Goal: Share content: Share content

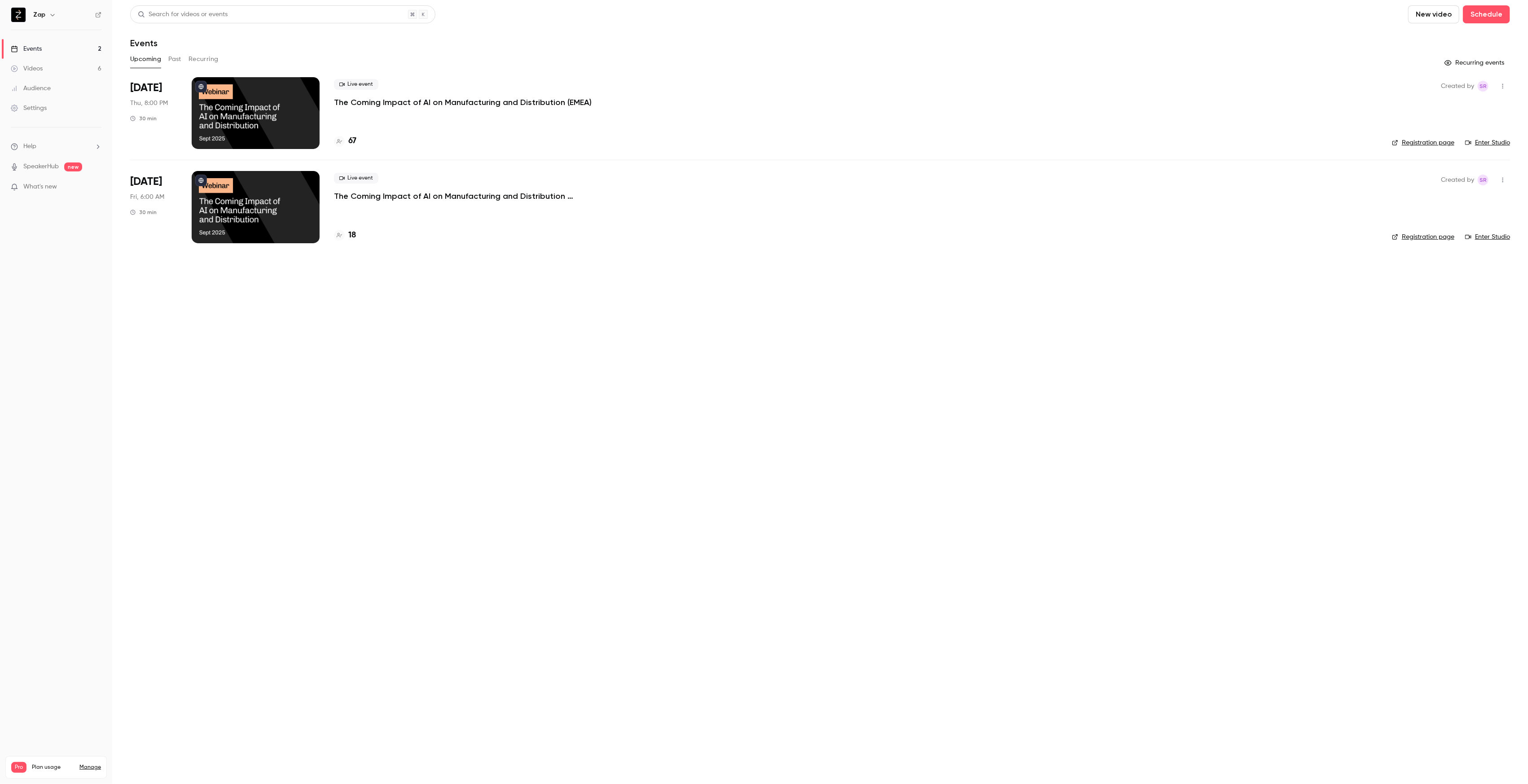
click at [420, 105] on p "The Coming Impact of AI on Manufacturing and Distribution (EMEA)" at bounding box center [463, 102] width 258 height 10
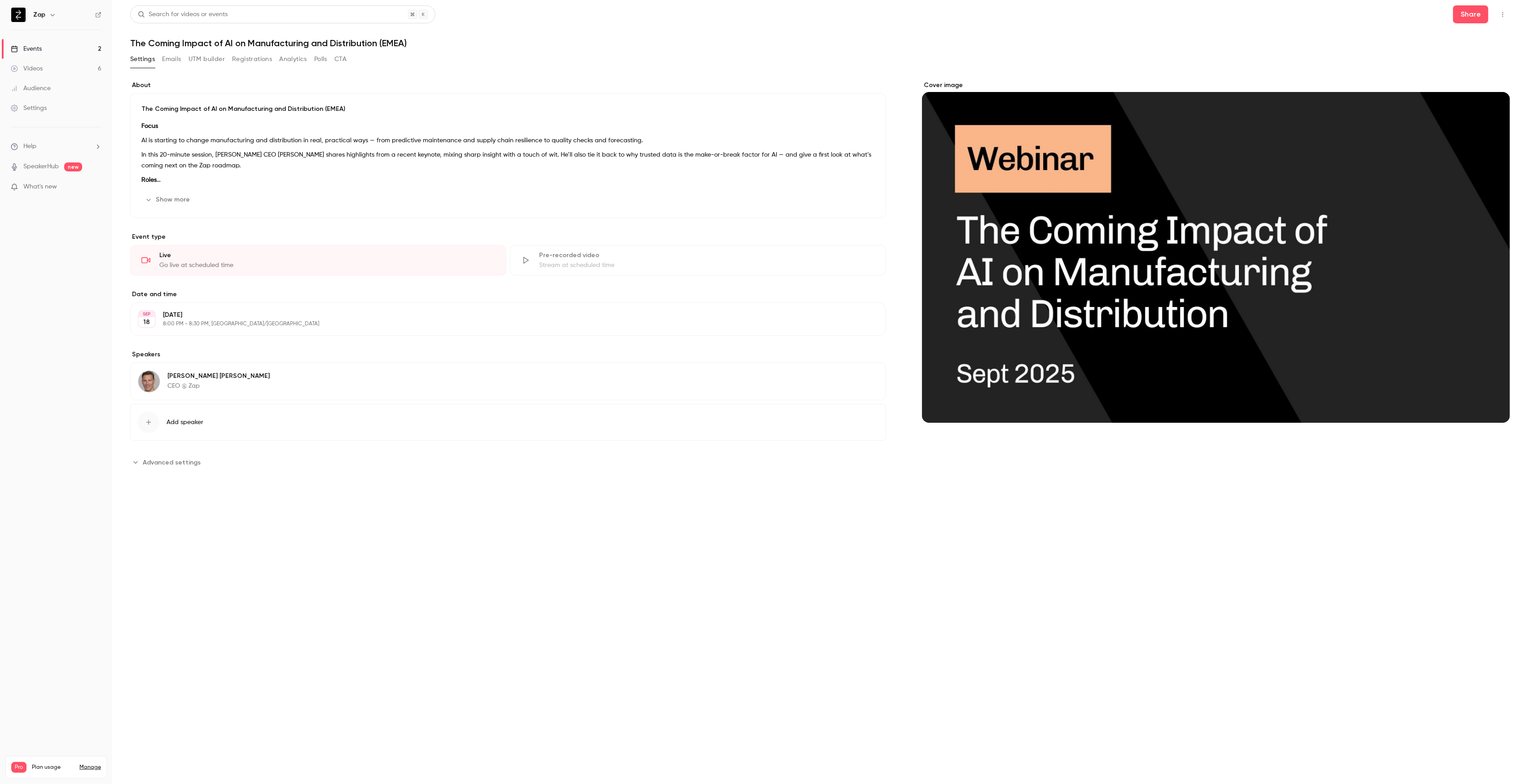
click at [263, 60] on button "Registrations" at bounding box center [252, 59] width 40 height 14
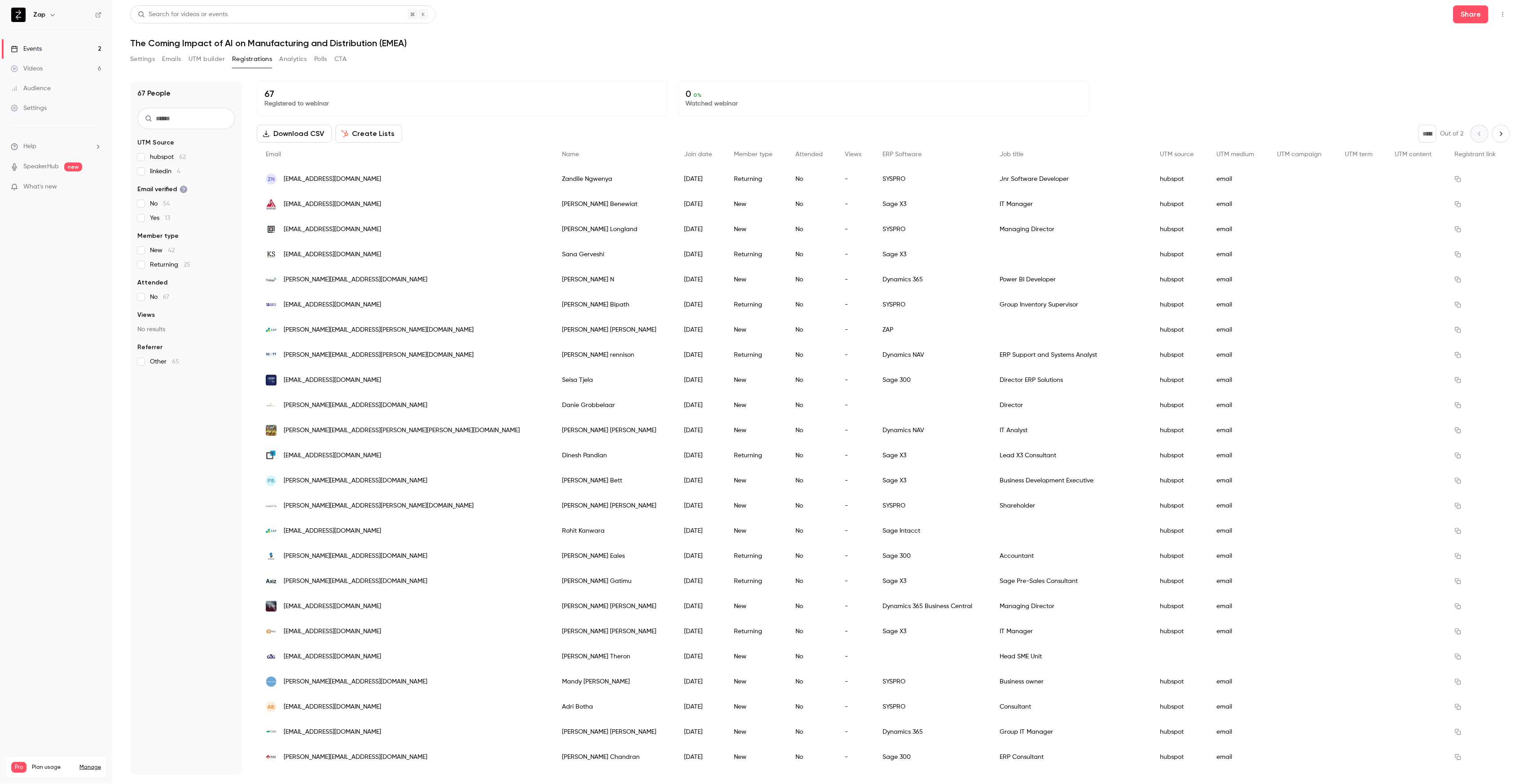
click at [158, 172] on span "linkedin 4" at bounding box center [165, 171] width 31 height 9
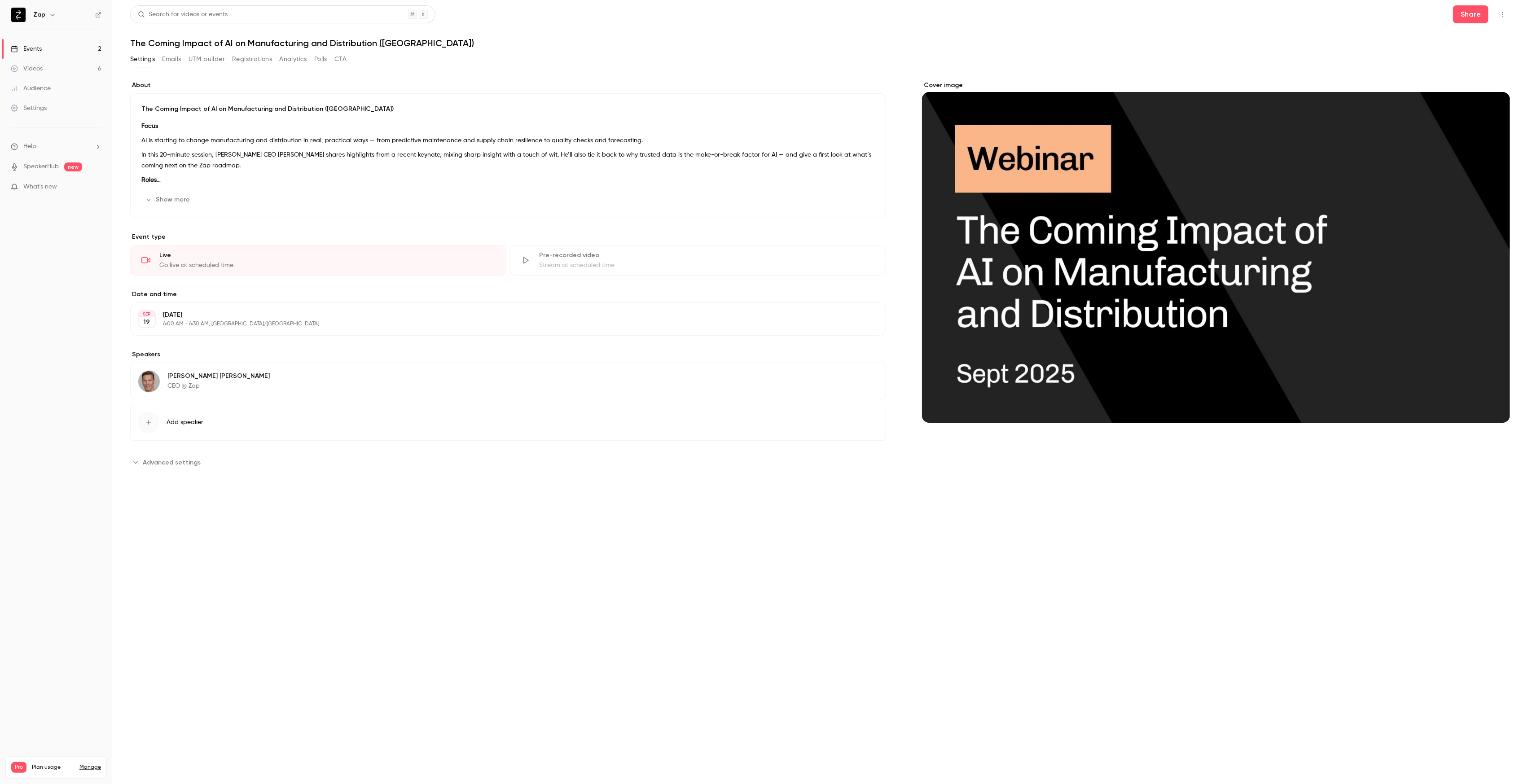
click at [248, 61] on button "Registrations" at bounding box center [252, 59] width 40 height 14
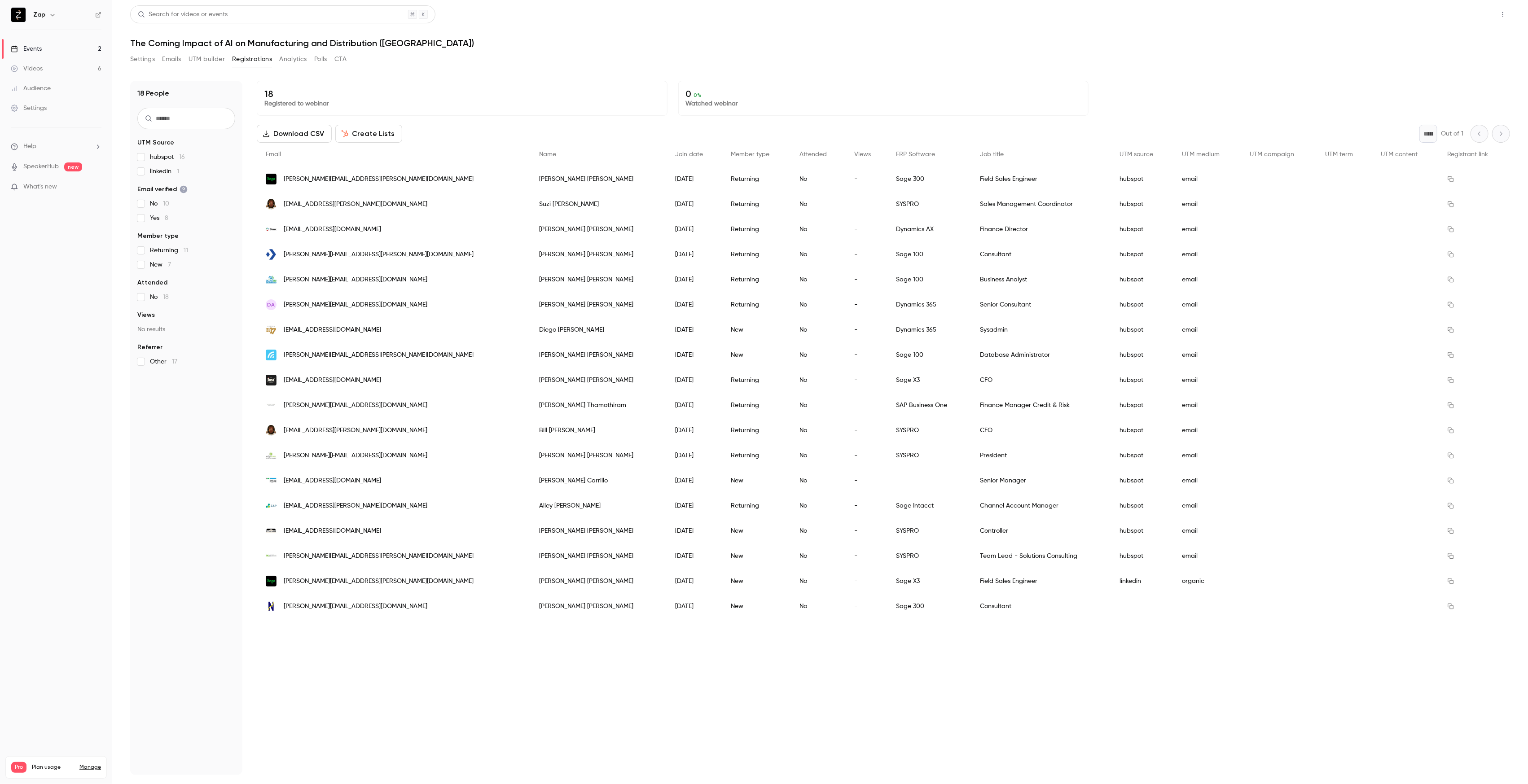
click at [1479, 17] on button "Share" at bounding box center [1471, 14] width 36 height 18
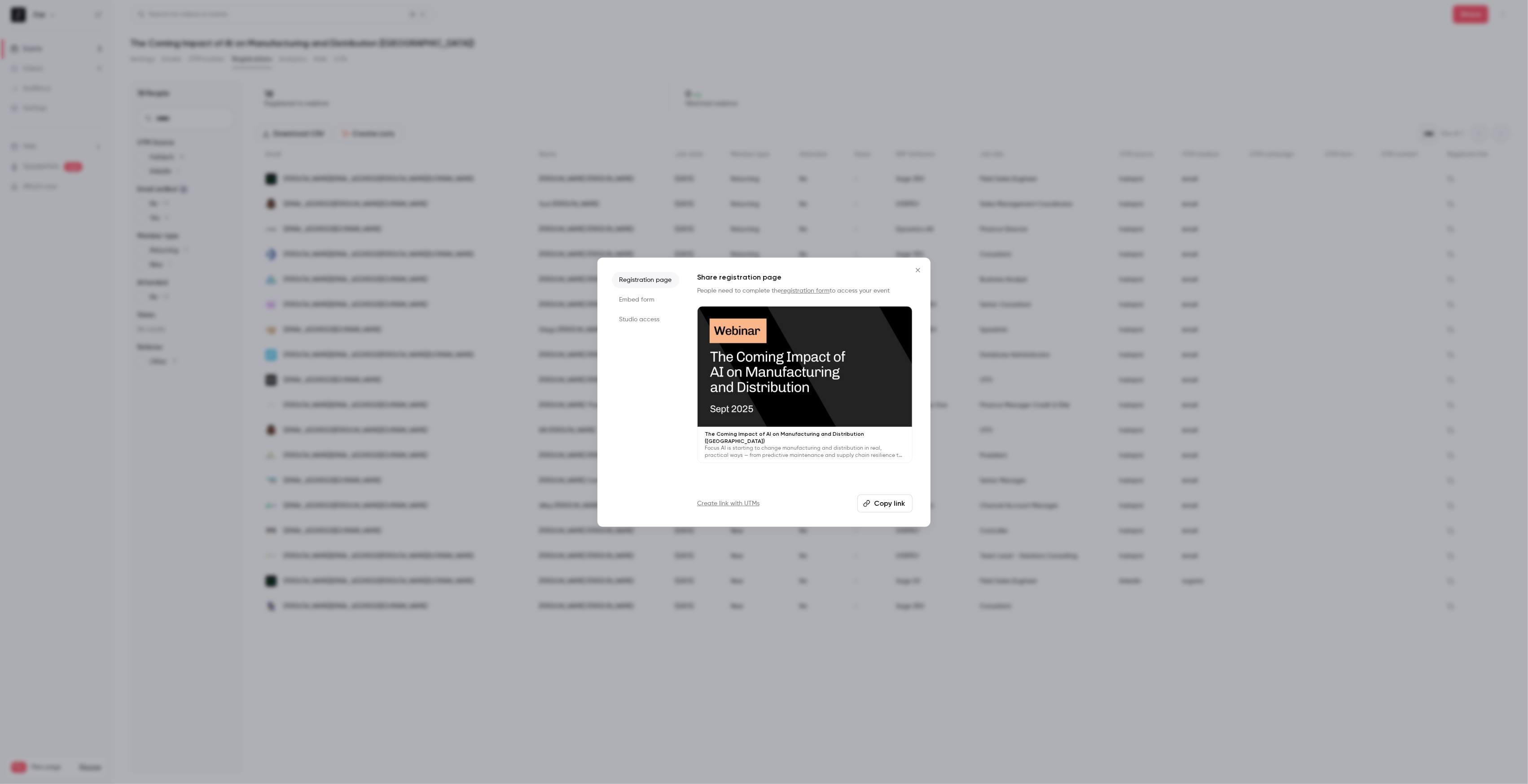
click at [646, 317] on li "Studio access" at bounding box center [645, 320] width 67 height 16
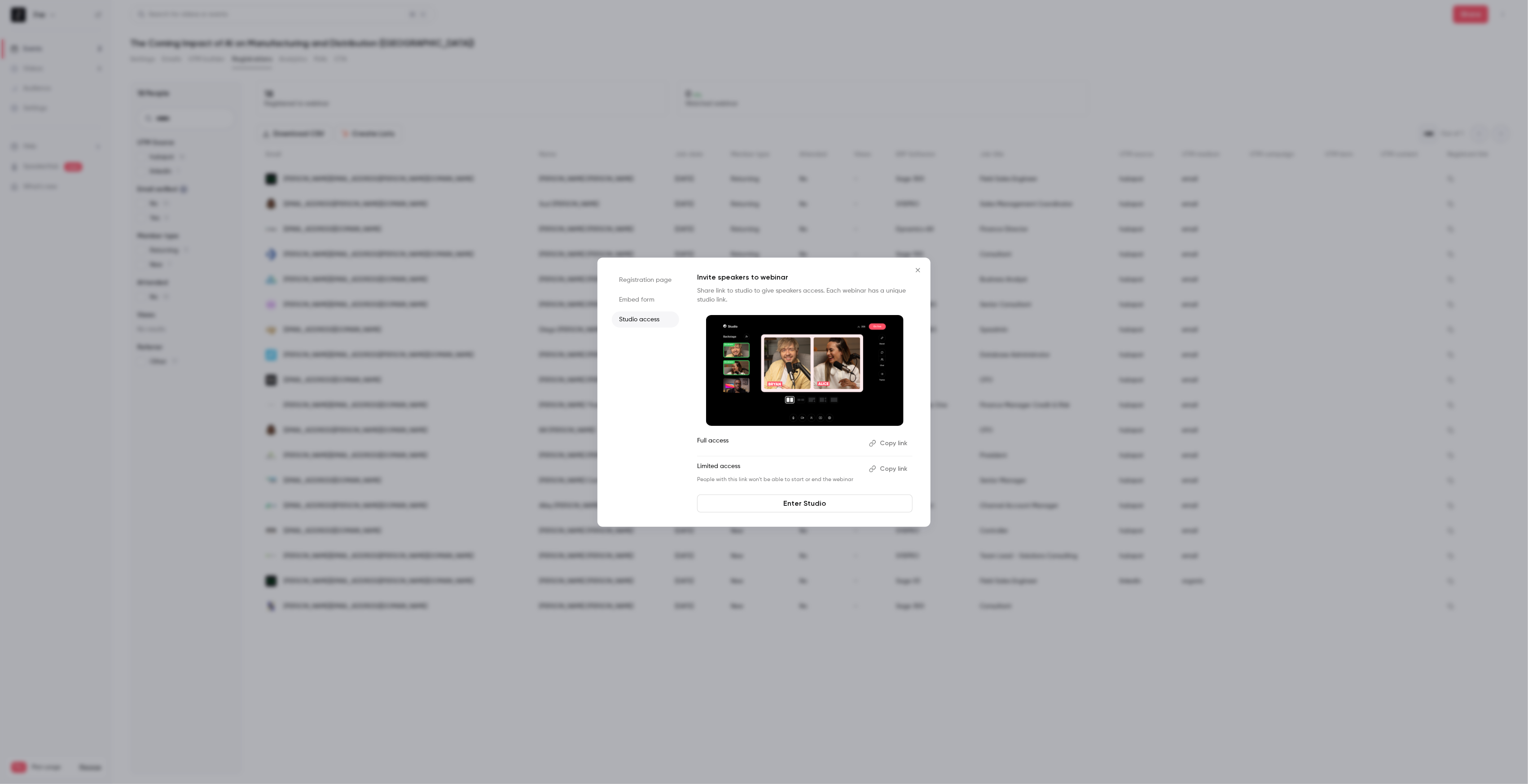
click at [894, 445] on button "Copy link" at bounding box center [889, 443] width 47 height 14
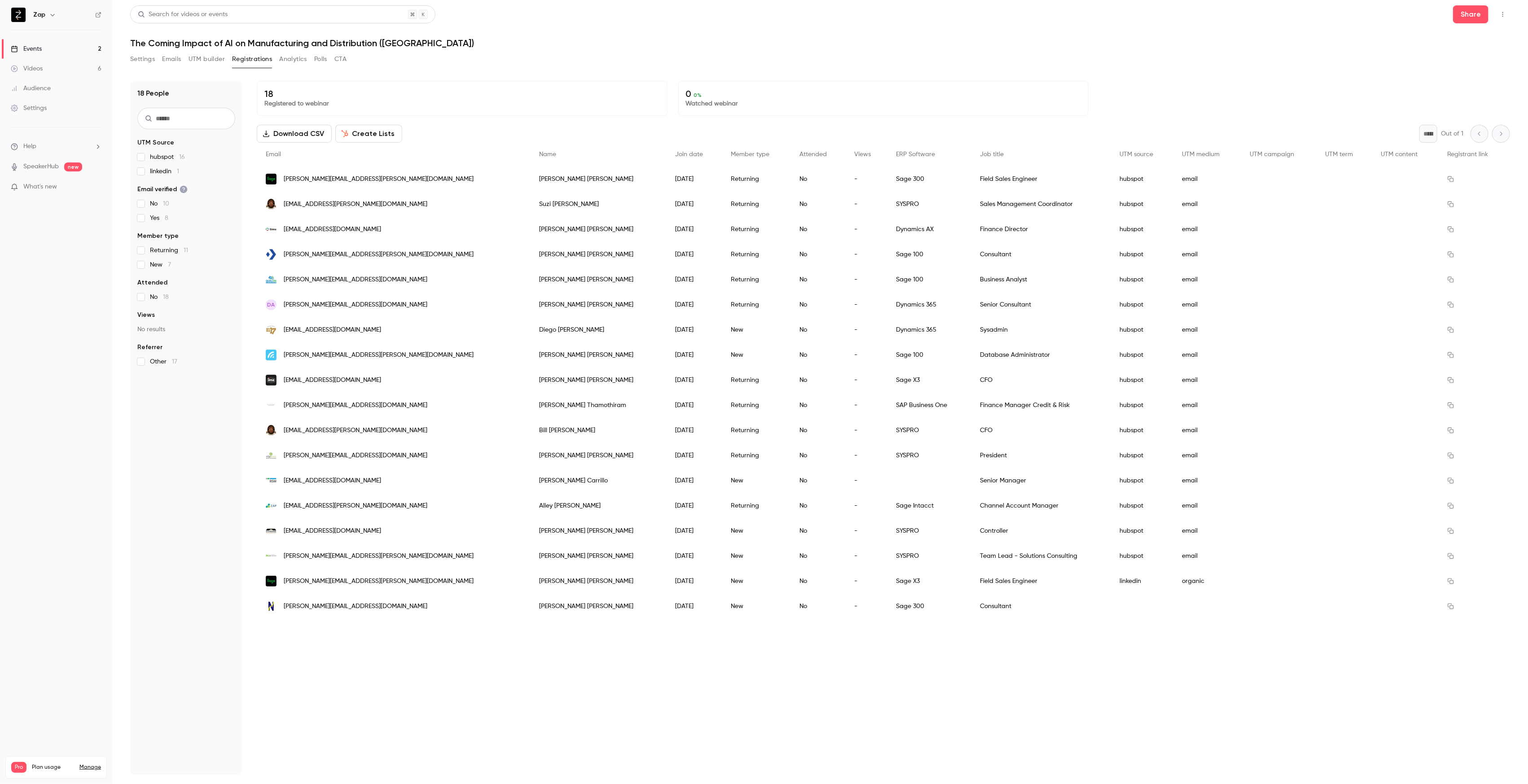
click at [23, 47] on div "Events" at bounding box center [26, 49] width 31 height 9
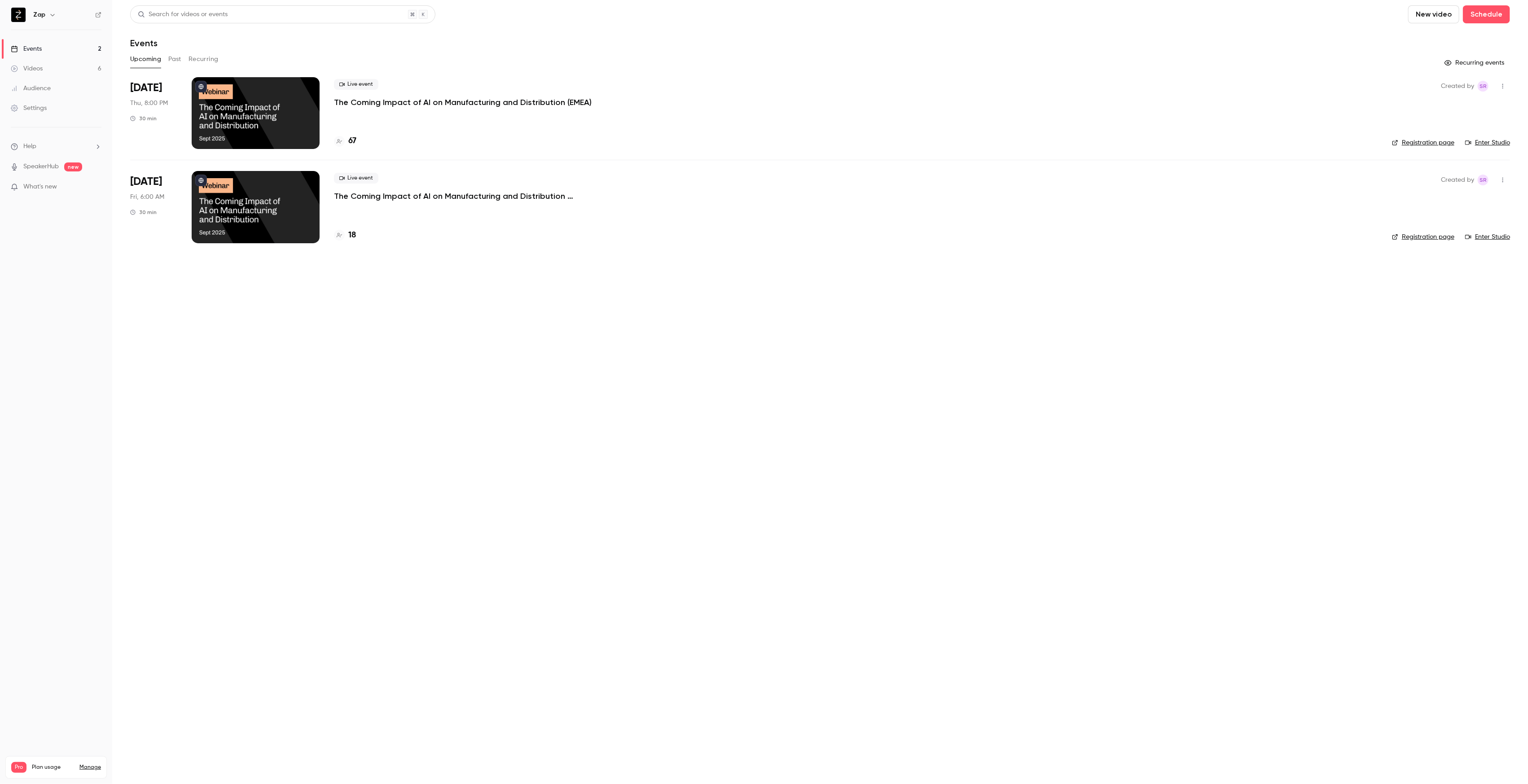
click at [39, 110] on div "Settings" at bounding box center [28, 108] width 36 height 9
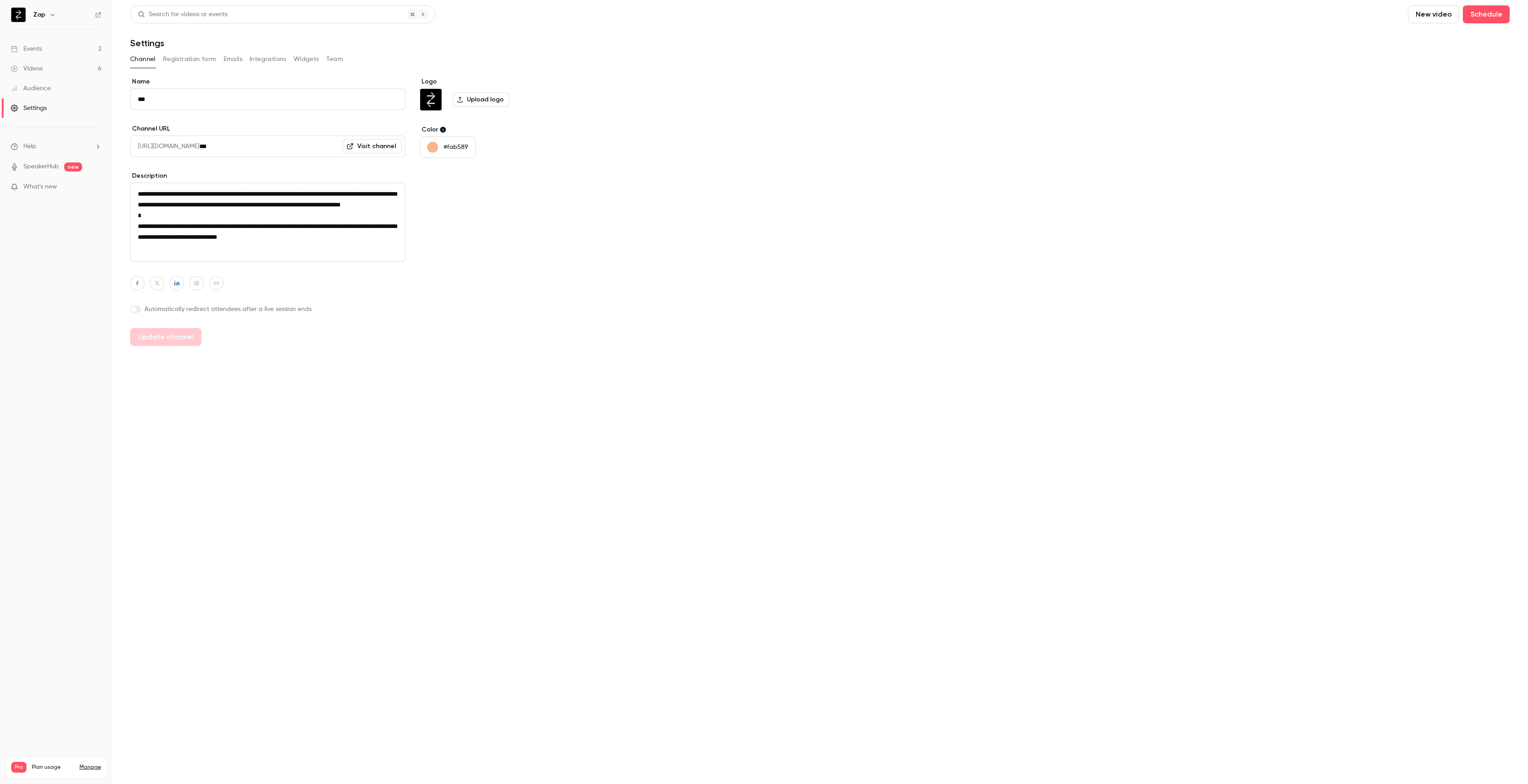
click at [335, 59] on button "Team" at bounding box center [335, 59] width 17 height 14
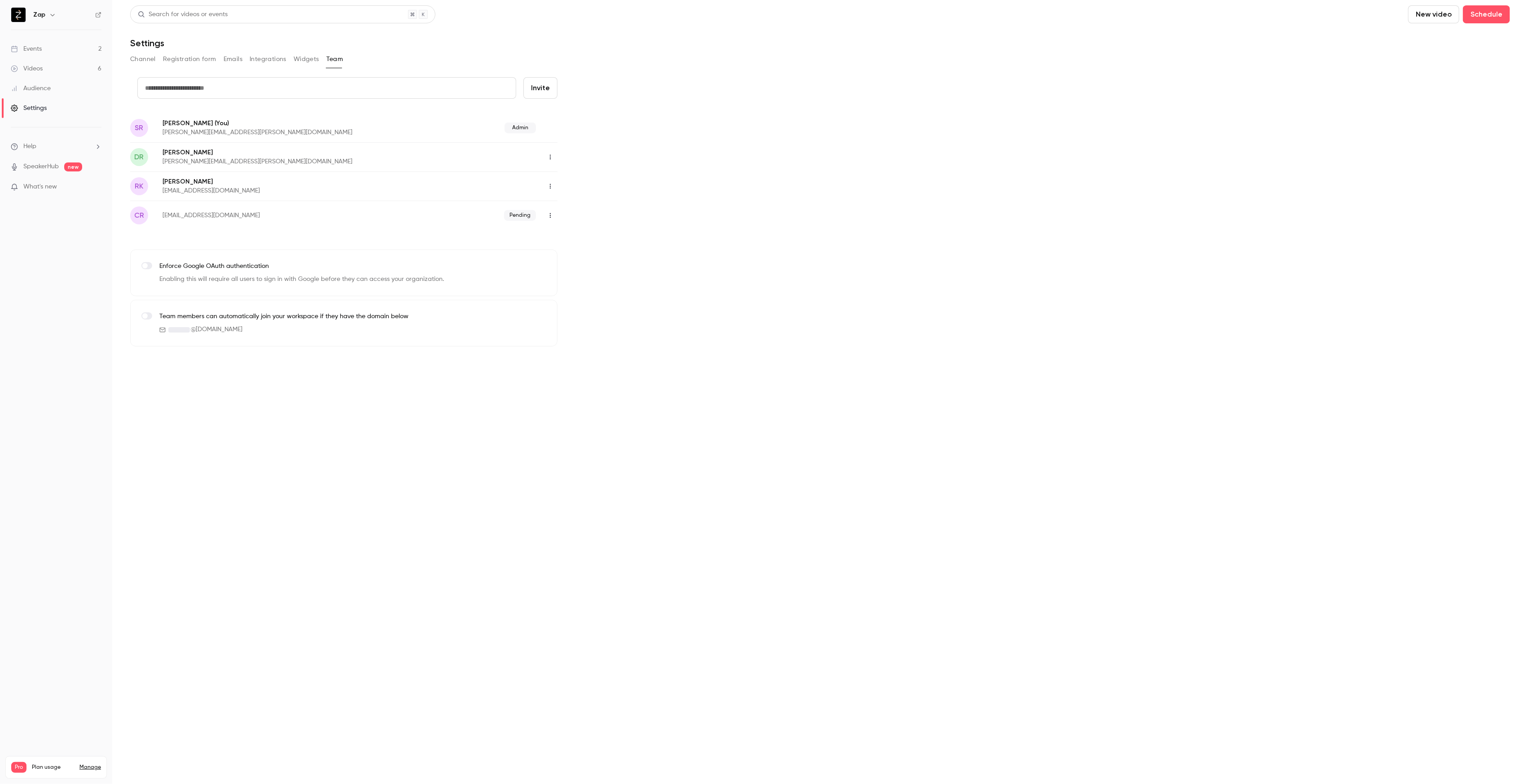
click at [39, 52] on div "Events" at bounding box center [26, 49] width 31 height 9
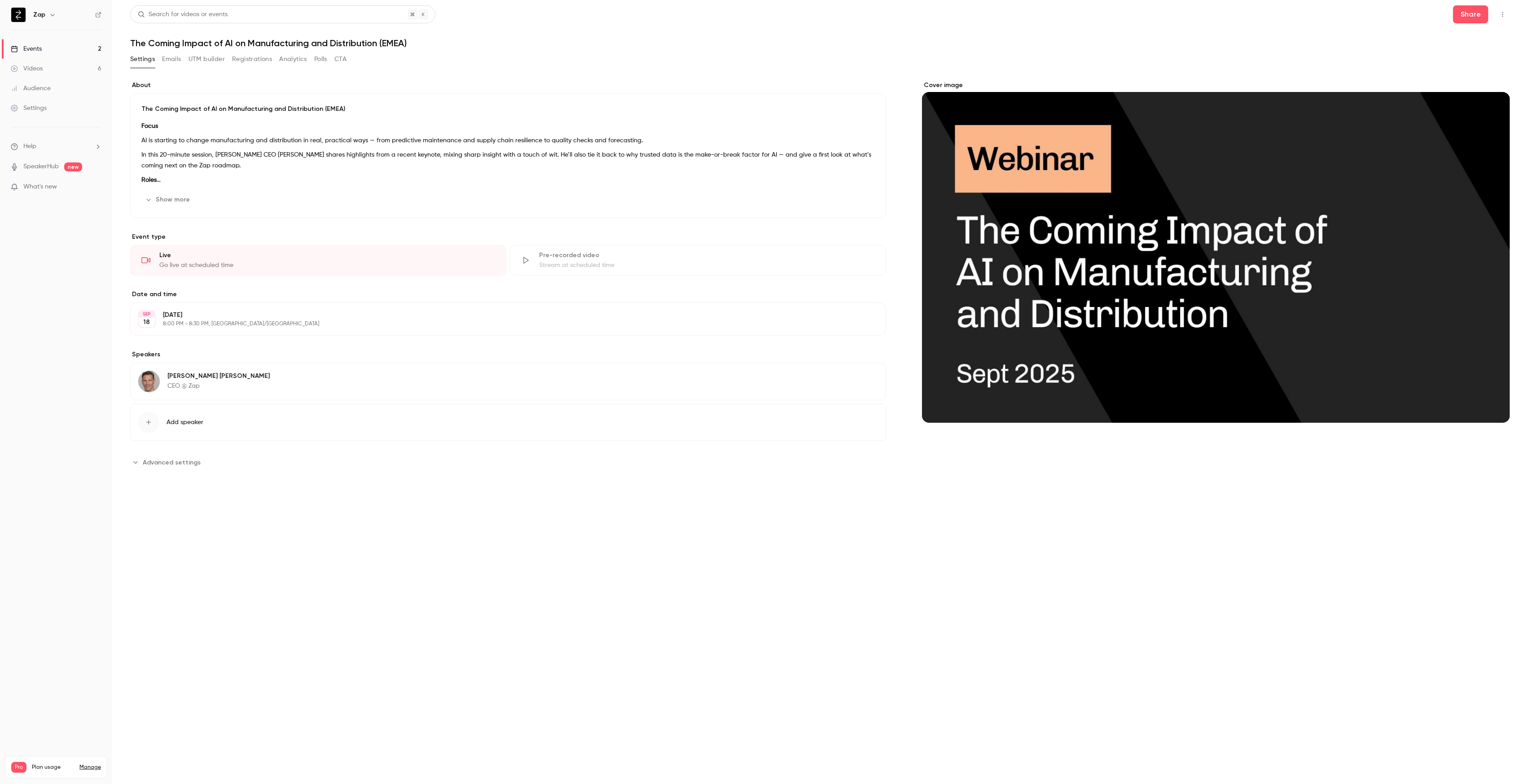
click at [253, 59] on button "Registrations" at bounding box center [252, 59] width 40 height 14
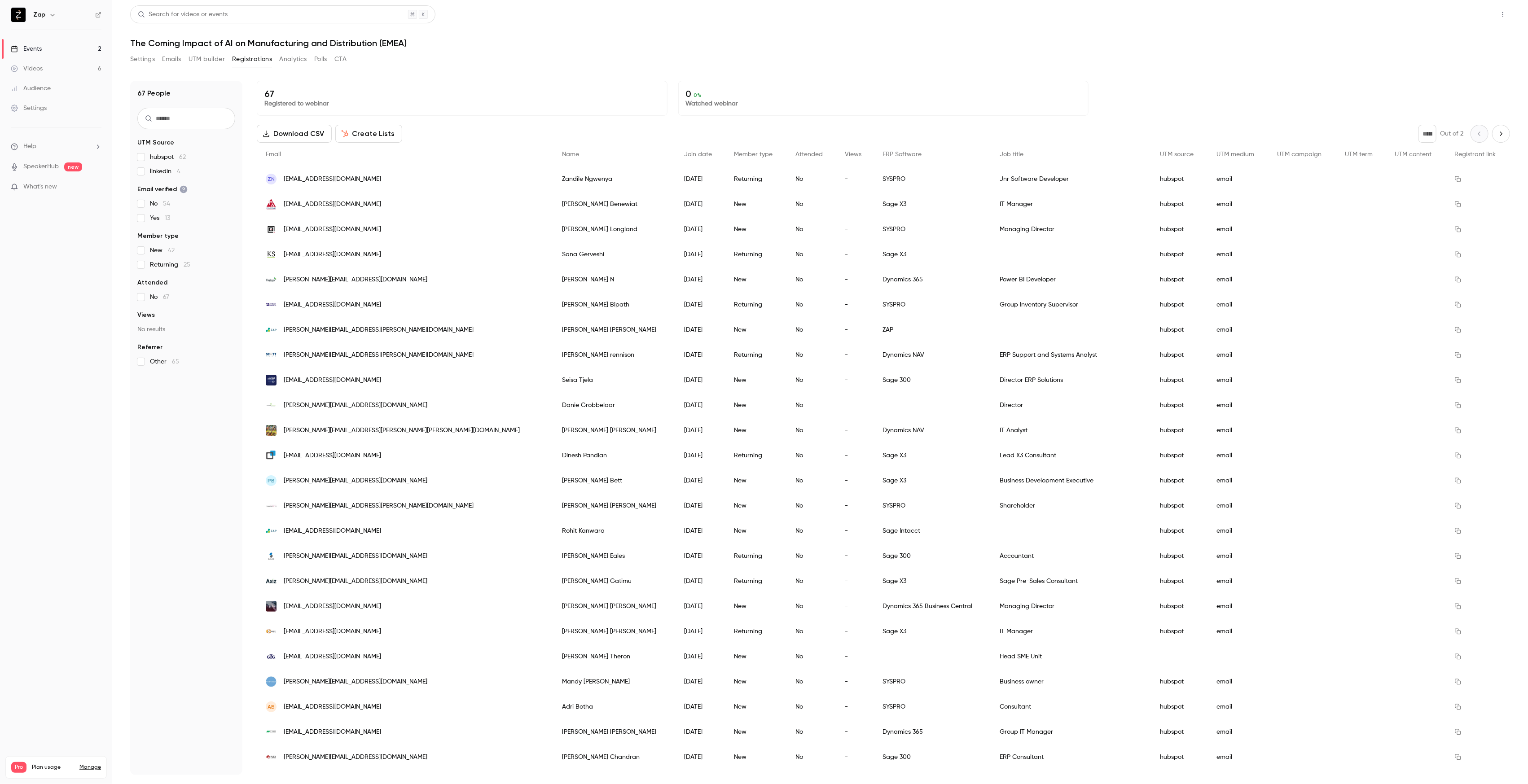
click at [1465, 15] on button "Share" at bounding box center [1471, 14] width 36 height 18
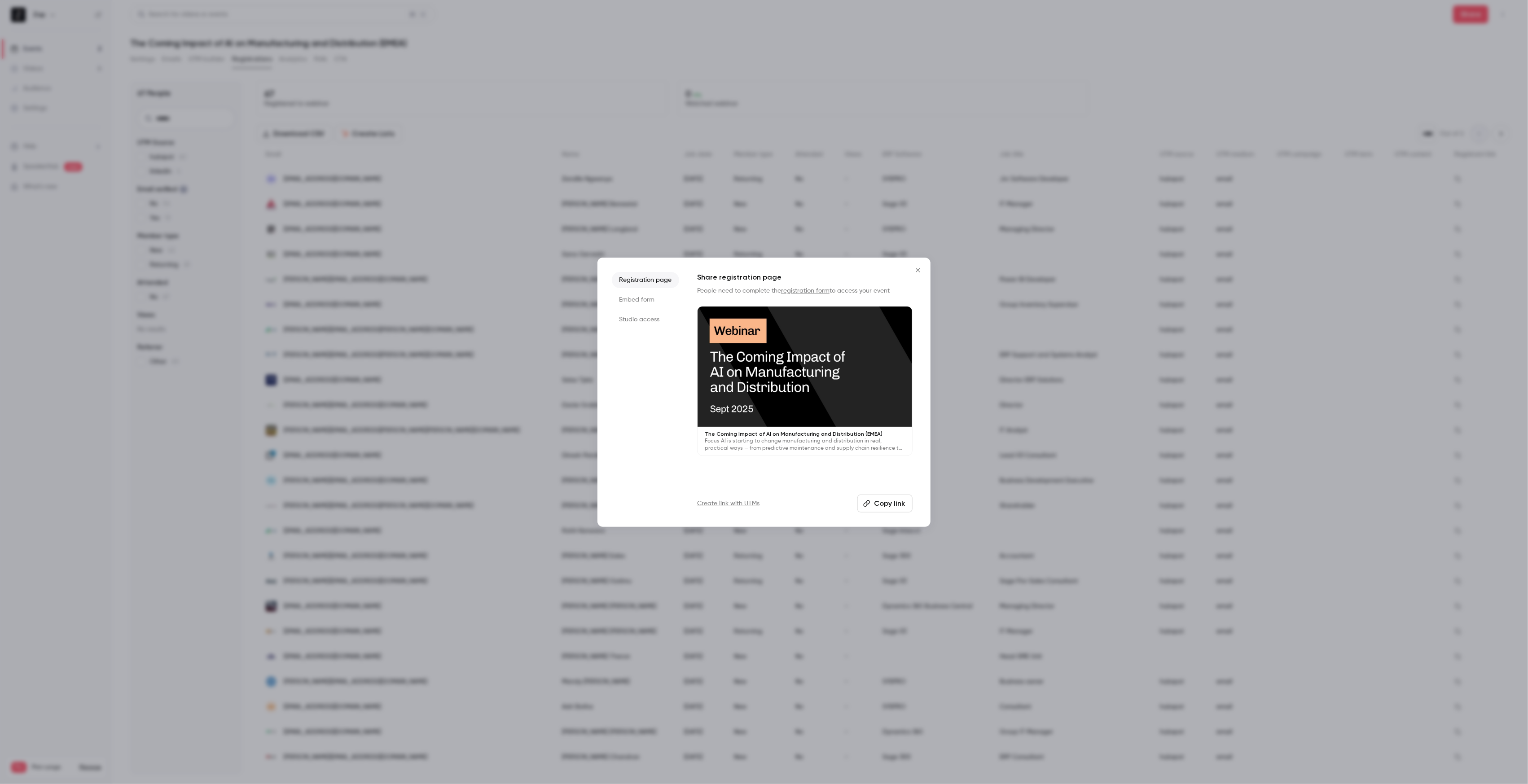
click at [649, 321] on li "Studio access" at bounding box center [645, 320] width 67 height 16
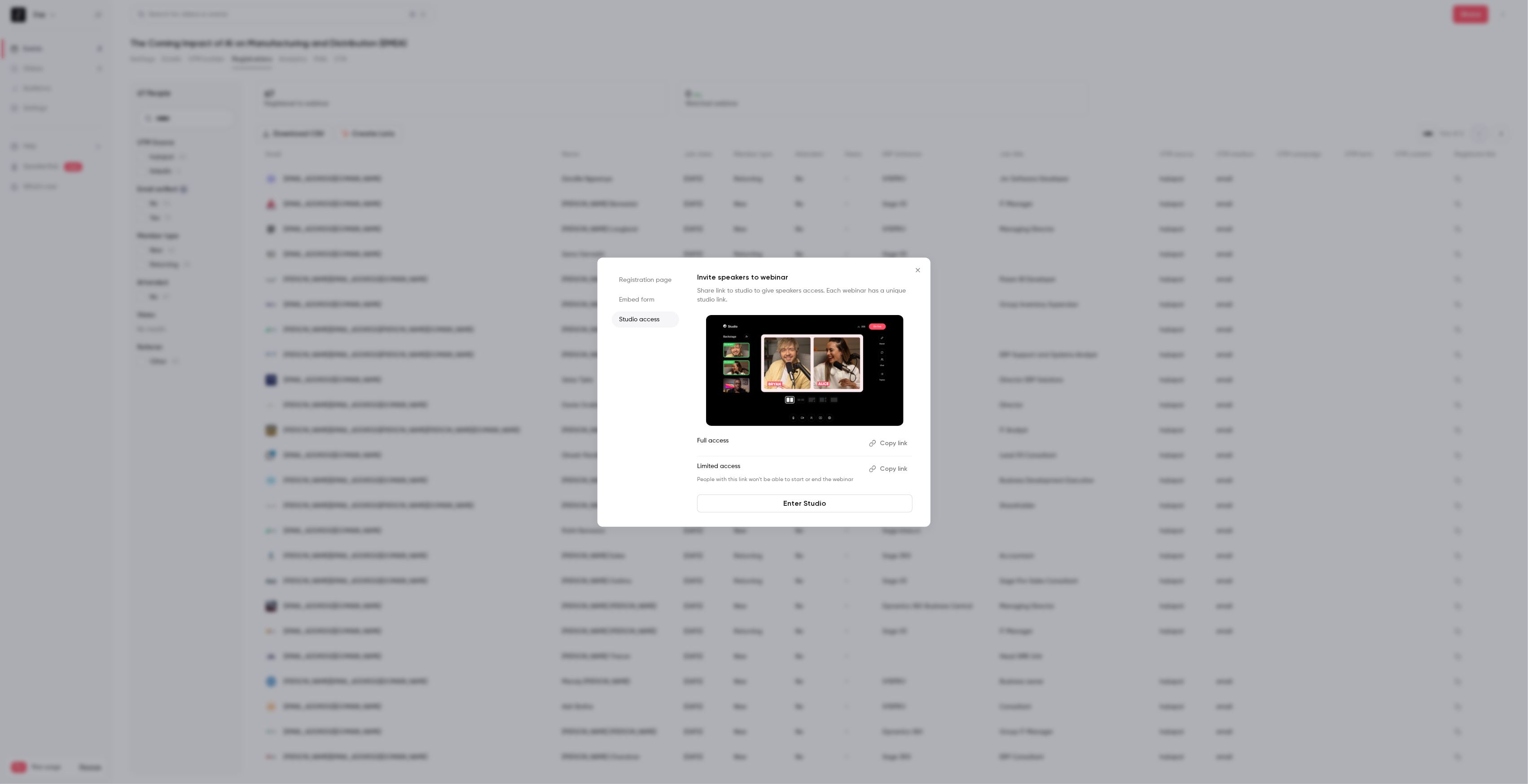
click at [893, 442] on button "Copy link" at bounding box center [889, 443] width 47 height 14
